Goal: Information Seeking & Learning: Find contact information

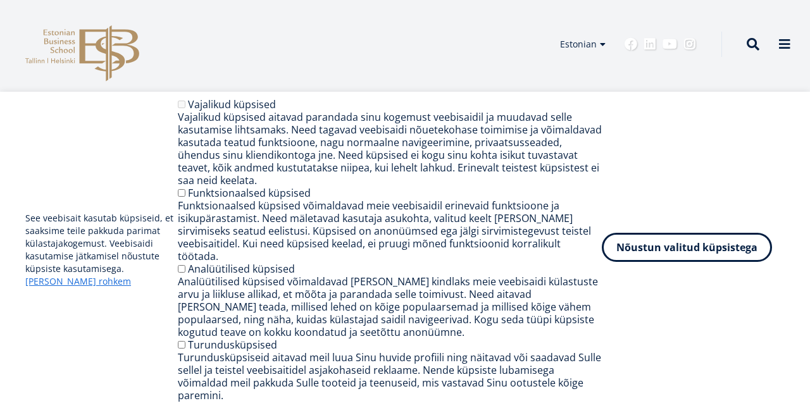
click at [687, 262] on button "Nõustun valitud küpsistega" at bounding box center [687, 247] width 170 height 29
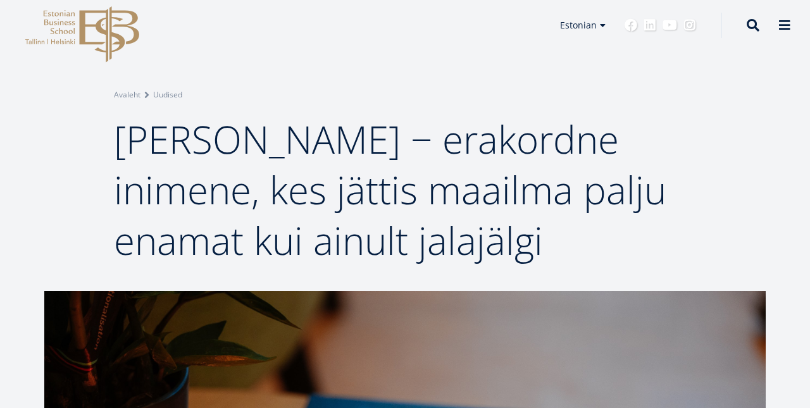
scroll to position [20, 0]
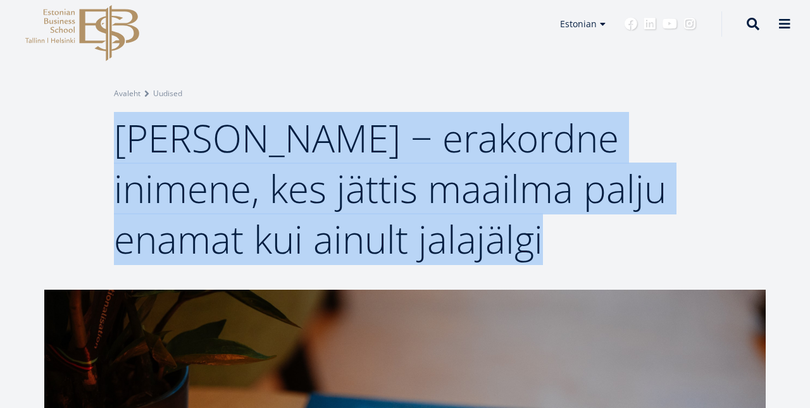
drag, startPoint x: 118, startPoint y: 140, endPoint x: 554, endPoint y: 226, distance: 444.1
click at [554, 226] on h1 "Madis Habakuk − erakordne inimene, kes jättis maailma palju enamat kui ainult j…" at bounding box center [405, 189] width 582 height 152
copy span "Madis Habakuk − erakordne inimene, kes jättis maailma palju enamat kui ainult j…"
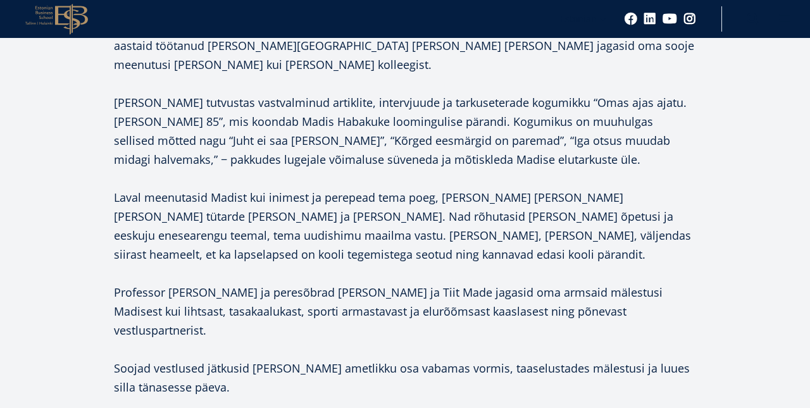
scroll to position [1078, 0]
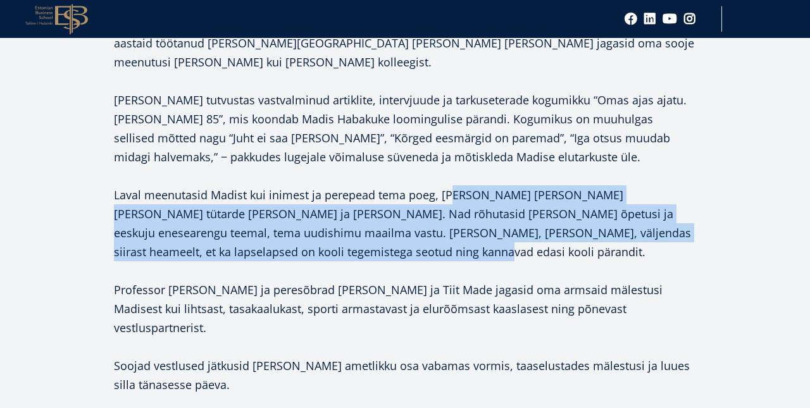
drag, startPoint x: 443, startPoint y: 197, endPoint x: 374, endPoint y: 258, distance: 91.8
click at [374, 258] on p "Laval meenutasid Madist kui inimest ja perepead tema poeg, EBSi kantsler Mart H…" at bounding box center [405, 223] width 582 height 76
copy p "BSi kantsler Mart Habakuk koos tütarde Ave ja Helen Habakukega. Nad rõhutasid M…"
click at [323, 154] on p "Arno Almann tutvustas vastvalminud artiklite, intervjuude ja tarkuseterade kogu…" at bounding box center [405, 128] width 582 height 76
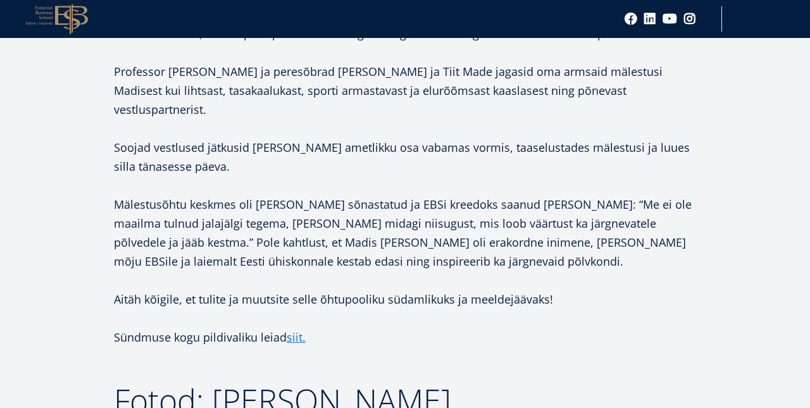
scroll to position [1296, 0]
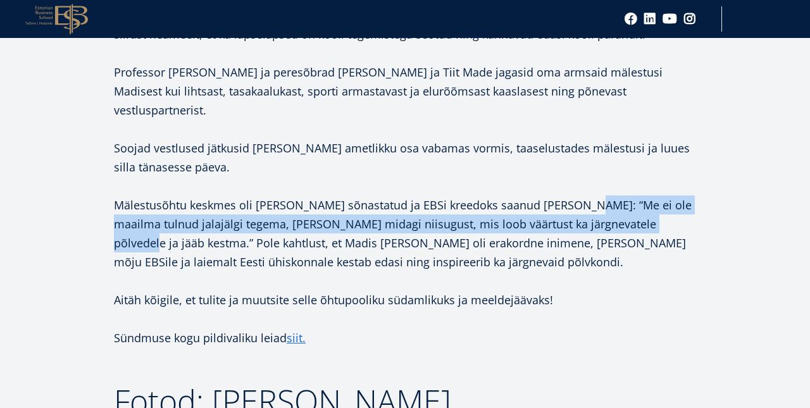
drag, startPoint x: 580, startPoint y: 190, endPoint x: 667, endPoint y: 201, distance: 88.0
click at [667, 201] on p "Mälestusõhtu keskmes oli Madis Habakuke sõnastatud ja EBSi kreedoks saanud mõte…" at bounding box center [405, 233] width 582 height 76
copy p "Me ei ole maailma tulnud jalajälgi tegema, vaid midagi niisugust, mis loob väär…"
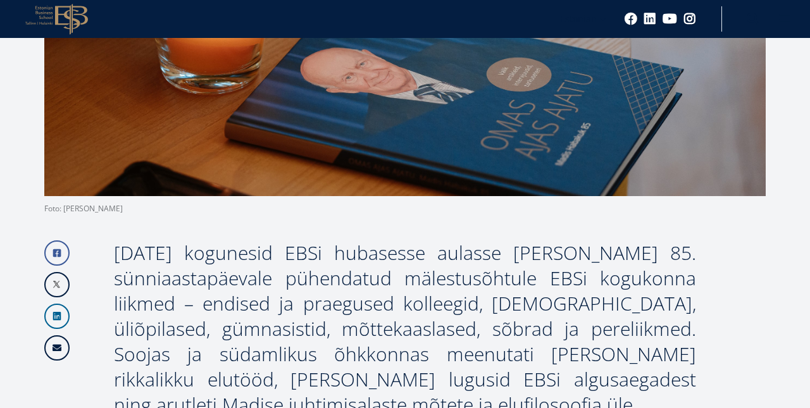
scroll to position [573, 0]
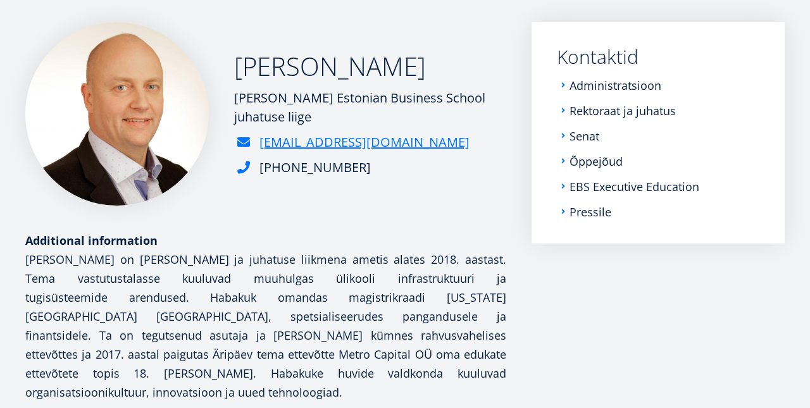
scroll to position [176, 0]
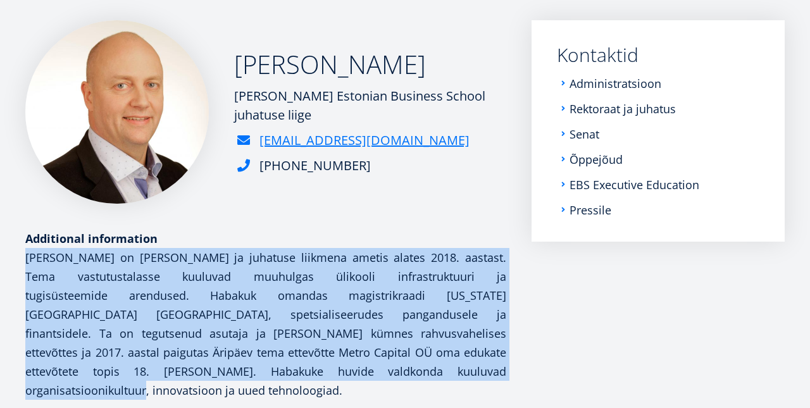
drag, startPoint x: 27, startPoint y: 256, endPoint x: 226, endPoint y: 366, distance: 227.6
click at [226, 366] on p "[PERSON_NAME] on [PERSON_NAME] ja juhatuse liikmena ametis alates 2018. aastast…" at bounding box center [265, 324] width 481 height 152
copy p "[PERSON_NAME] on [PERSON_NAME] ja juhatuse liikmena ametis alates 2018. aastast…"
click at [226, 366] on p "[PERSON_NAME] on [PERSON_NAME] ja juhatuse liikmena ametis alates 2018. aastast…" at bounding box center [265, 324] width 481 height 152
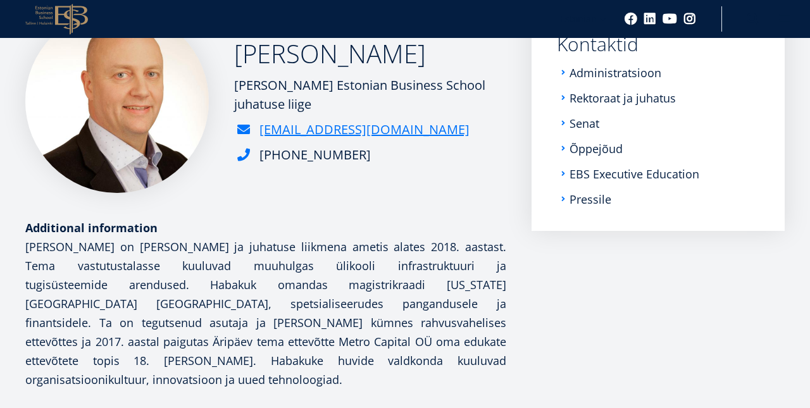
scroll to position [158, 0]
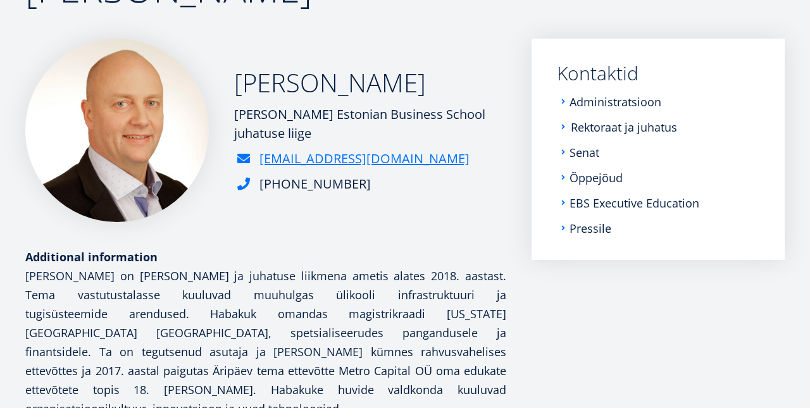
click at [601, 124] on link "Rektoraat ja juhatus" at bounding box center [624, 127] width 106 height 13
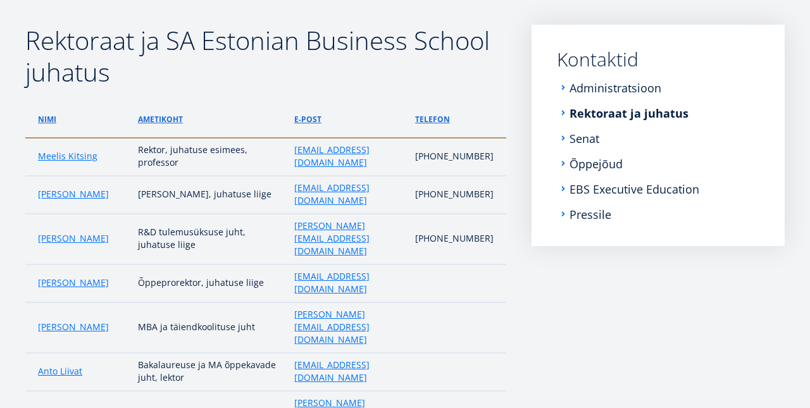
scroll to position [195, 0]
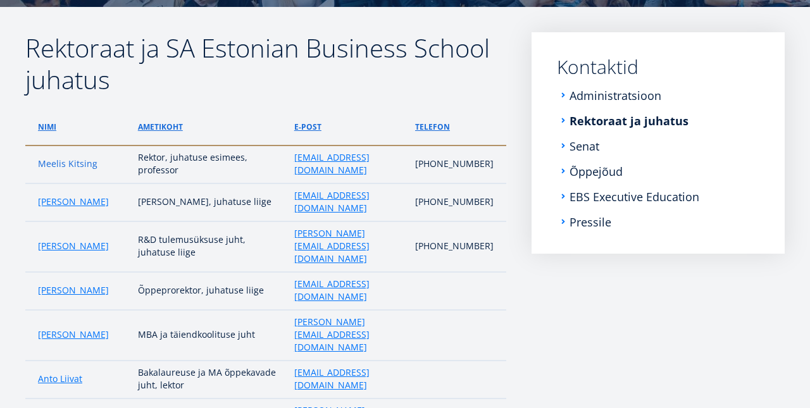
click at [72, 166] on link "Meelis Kitsing" at bounding box center [67, 164] width 59 height 13
